Goal: Task Accomplishment & Management: Complete application form

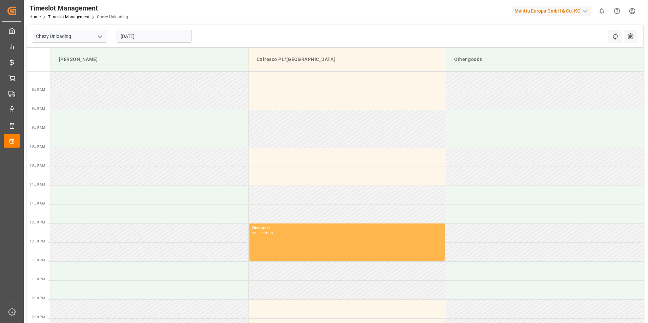
click at [143, 37] on input "[DATE]" at bounding box center [154, 36] width 75 height 13
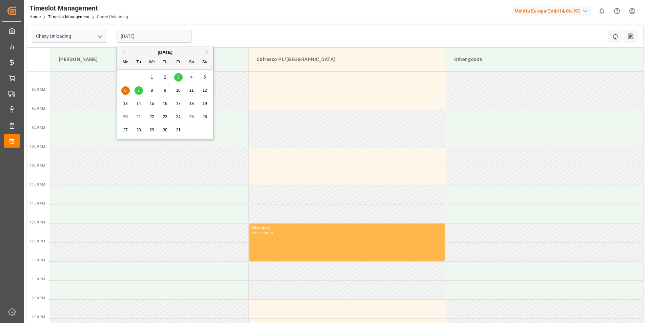
click at [163, 90] on div "9" at bounding box center [165, 91] width 8 height 8
type input "[DATE]"
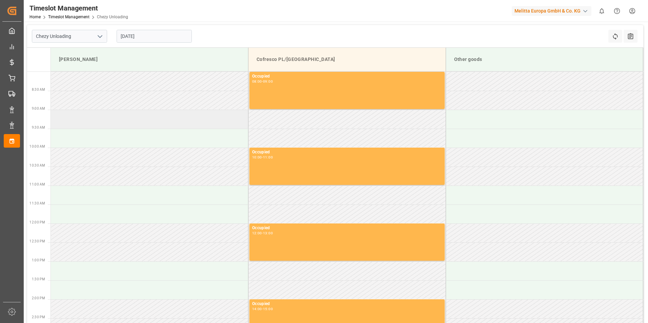
click at [135, 122] on td at bounding box center [150, 119] width 198 height 19
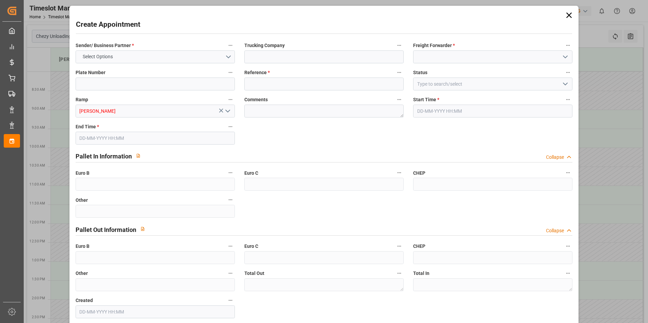
type input "0"
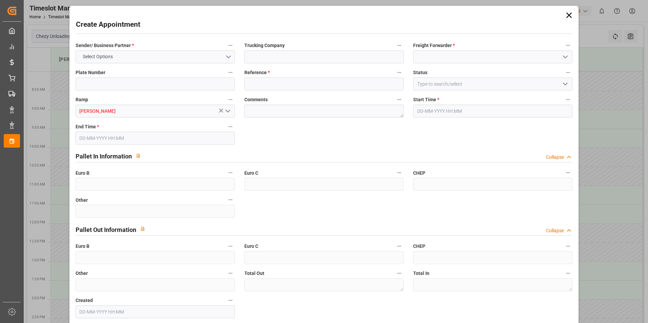
type input "0"
type input "[DATE] 09:00"
type input "[DATE] 10:00"
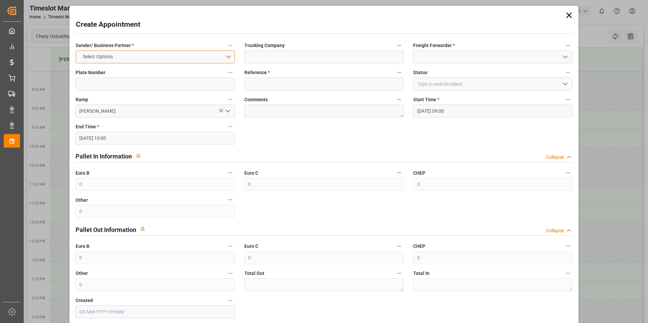
click at [185, 58] on button "Select Options" at bounding box center [155, 56] width 159 height 13
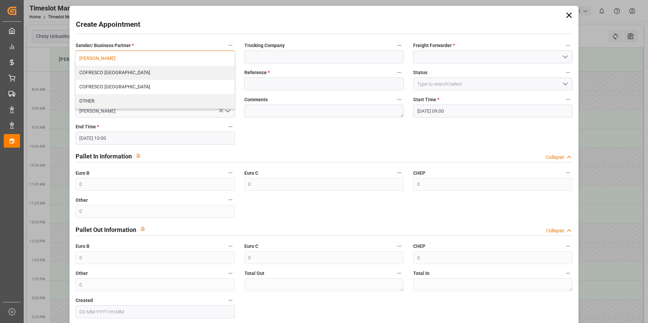
drag, startPoint x: 125, startPoint y: 56, endPoint x: 134, endPoint y: 56, distance: 8.8
click at [125, 56] on div "[PERSON_NAME]" at bounding box center [155, 58] width 159 height 14
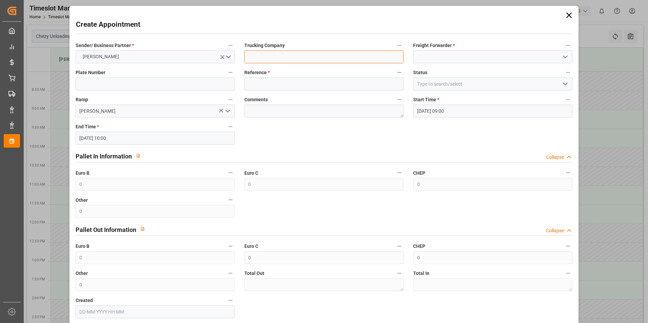
click at [286, 55] on input at bounding box center [323, 56] width 159 height 13
type input "skat"
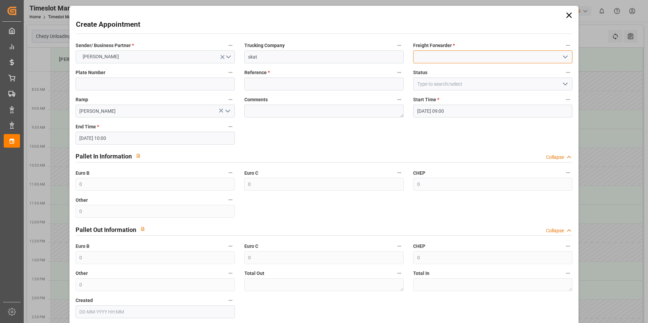
click at [447, 55] on input at bounding box center [492, 56] width 159 height 13
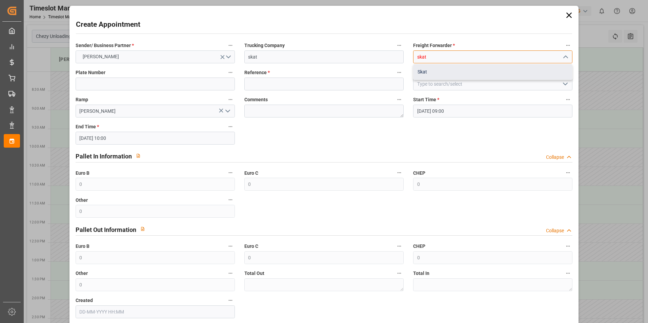
click at [422, 73] on div "Skat" at bounding box center [492, 71] width 159 height 15
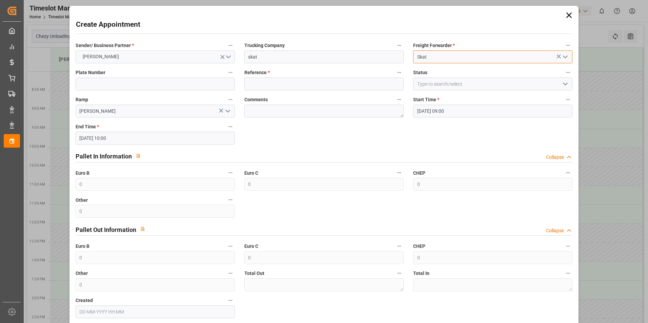
type input "Skat"
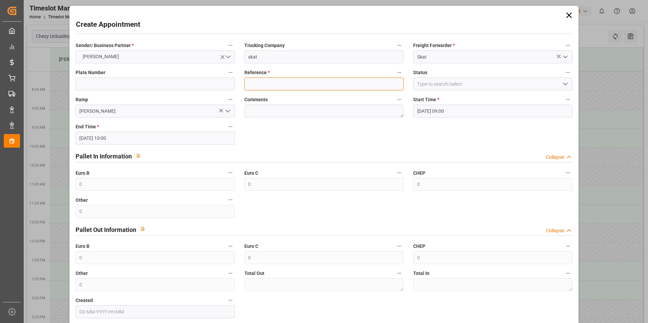
click at [368, 87] on input at bounding box center [323, 84] width 159 height 13
paste input "400053534"
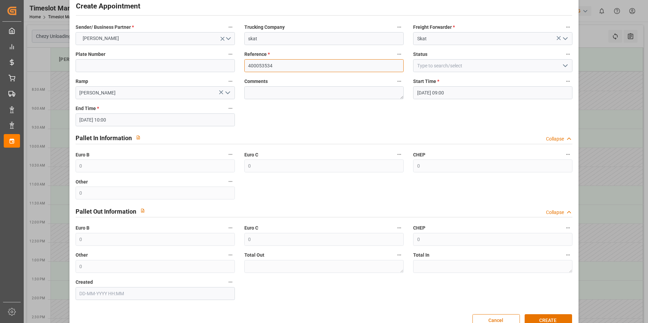
scroll to position [35, 0]
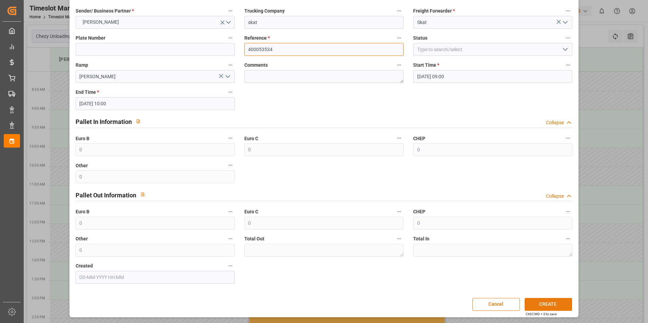
type input "400053534"
drag, startPoint x: 541, startPoint y: 301, endPoint x: 485, endPoint y: 100, distance: 208.6
click at [485, 100] on div "Sender/ Business Partner * [PERSON_NAME] Trucking Company skat Freight Forwarde…" at bounding box center [324, 145] width 506 height 282
click at [540, 306] on button "CREATE" at bounding box center [547, 304] width 47 height 13
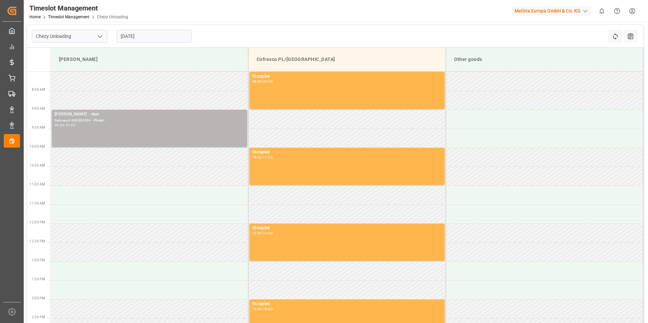
click at [162, 117] on div "[PERSON_NAME] - skat" at bounding box center [150, 114] width 190 height 7
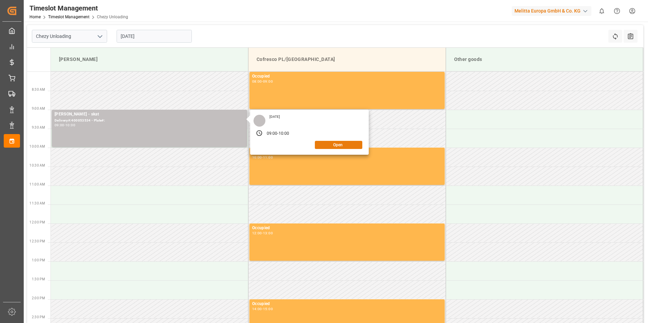
click at [341, 144] on button "Open" at bounding box center [338, 145] width 47 height 8
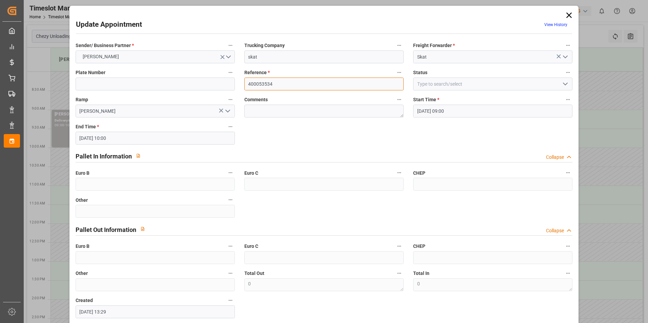
click at [296, 86] on input "400053534" at bounding box center [323, 84] width 159 height 13
drag, startPoint x: 318, startPoint y: 86, endPoint x: 211, endPoint y: 80, distance: 107.9
click at [213, 80] on div "Sender/ Business Partner * [PERSON_NAME] Trucking Company skat Freight Forwarde…" at bounding box center [324, 180] width 506 height 282
paste input "400053479"
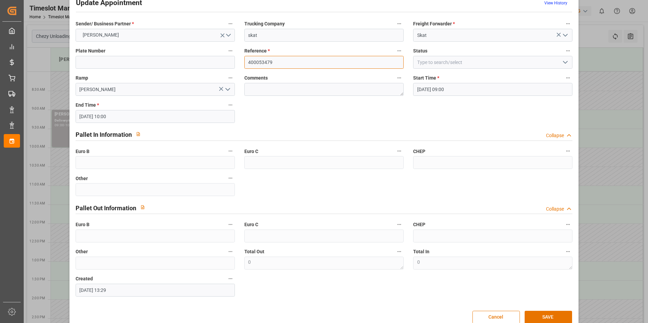
scroll to position [34, 0]
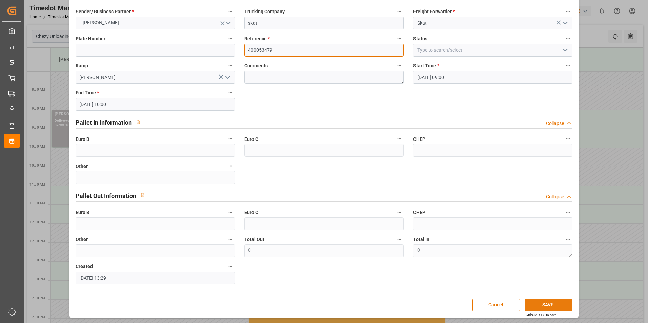
type input "400053479"
click at [548, 304] on button "SAVE" at bounding box center [547, 305] width 47 height 13
